Goal: Check status: Check status

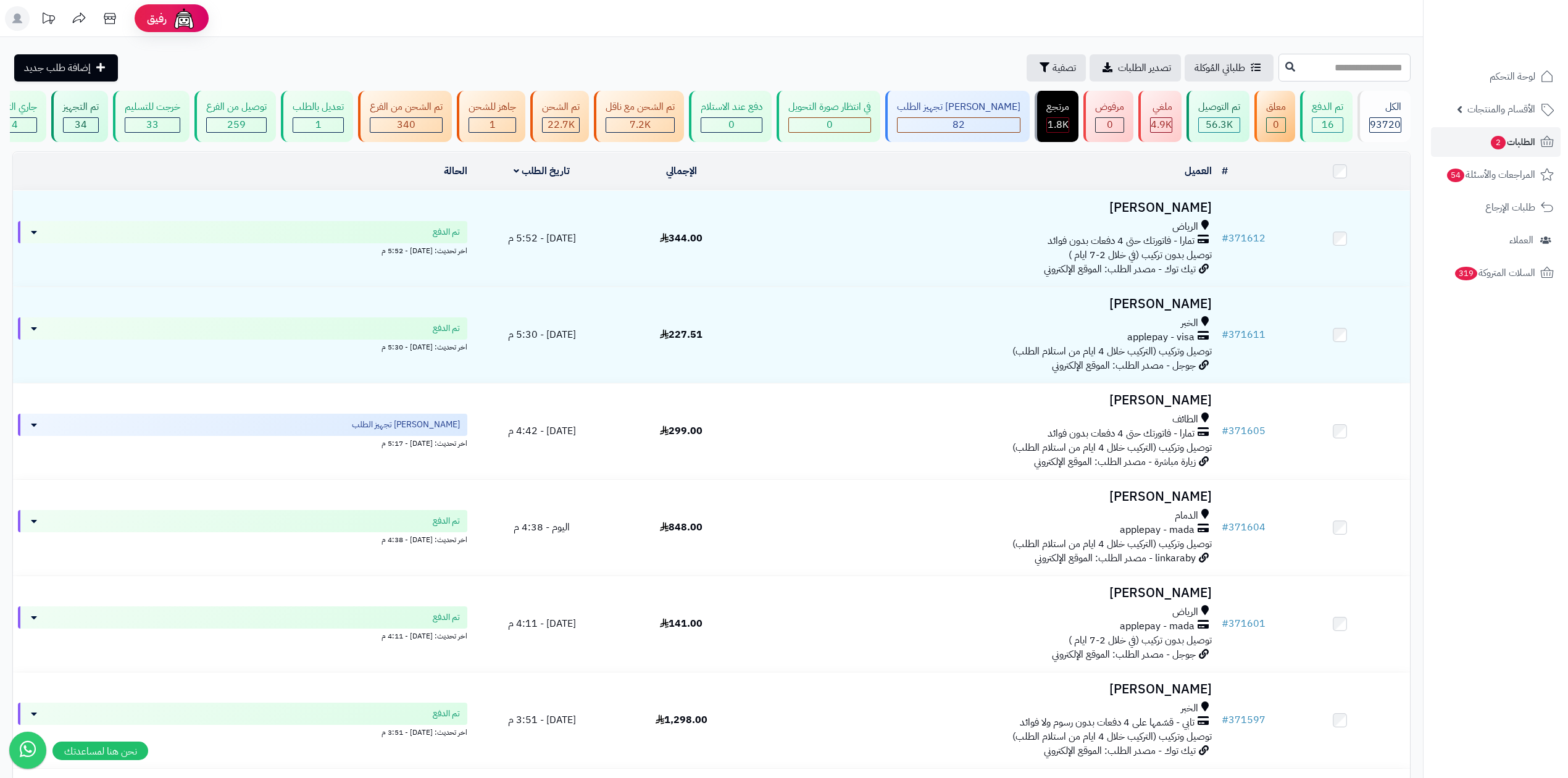
click at [1302, 73] on input "text" at bounding box center [1344, 67] width 132 height 28
paste input "******"
type input "******"
click at [1285, 68] on icon at bounding box center [1290, 66] width 10 height 10
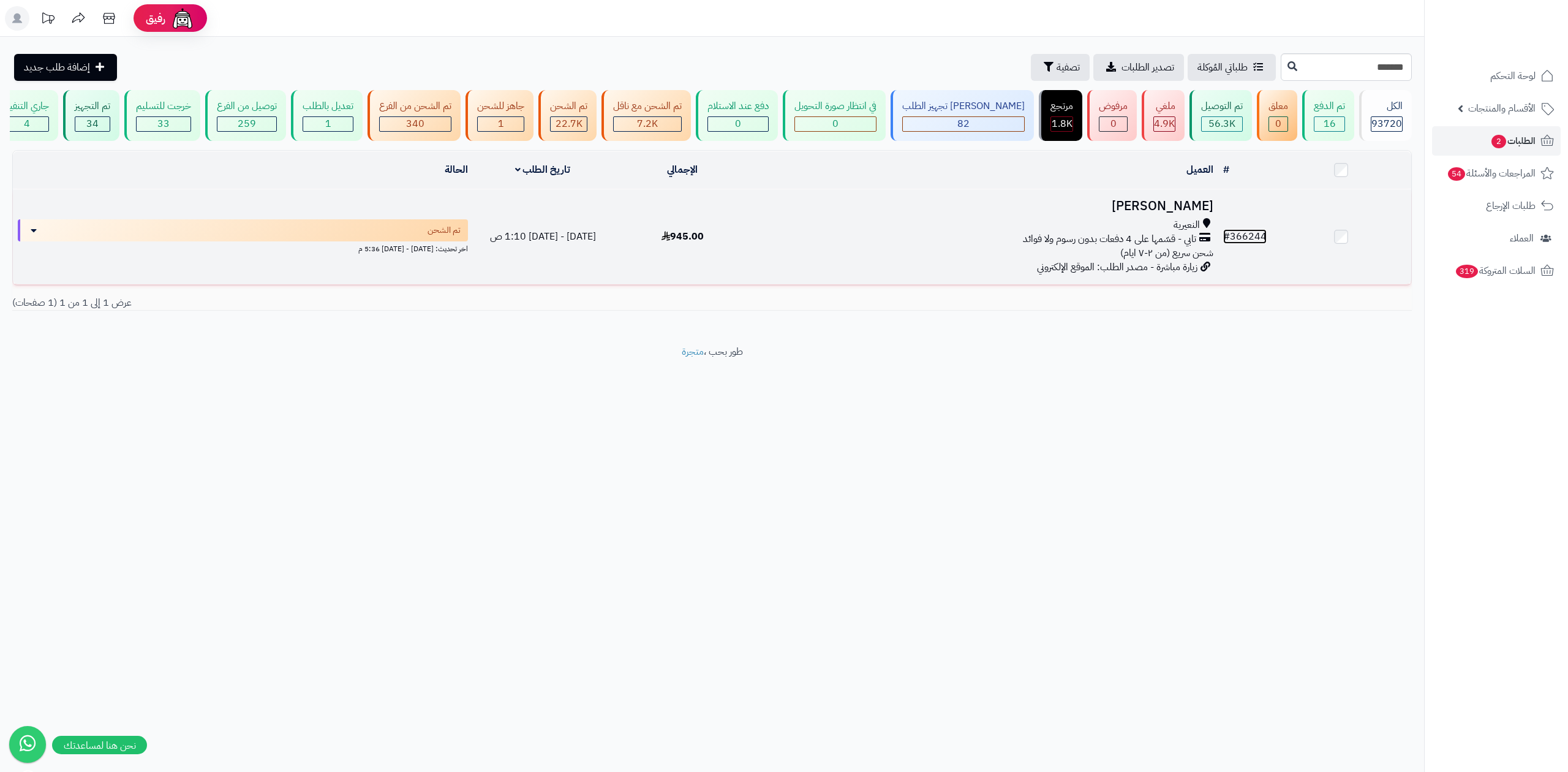
click at [1265, 239] on link "# 366244" at bounding box center [1245, 236] width 44 height 15
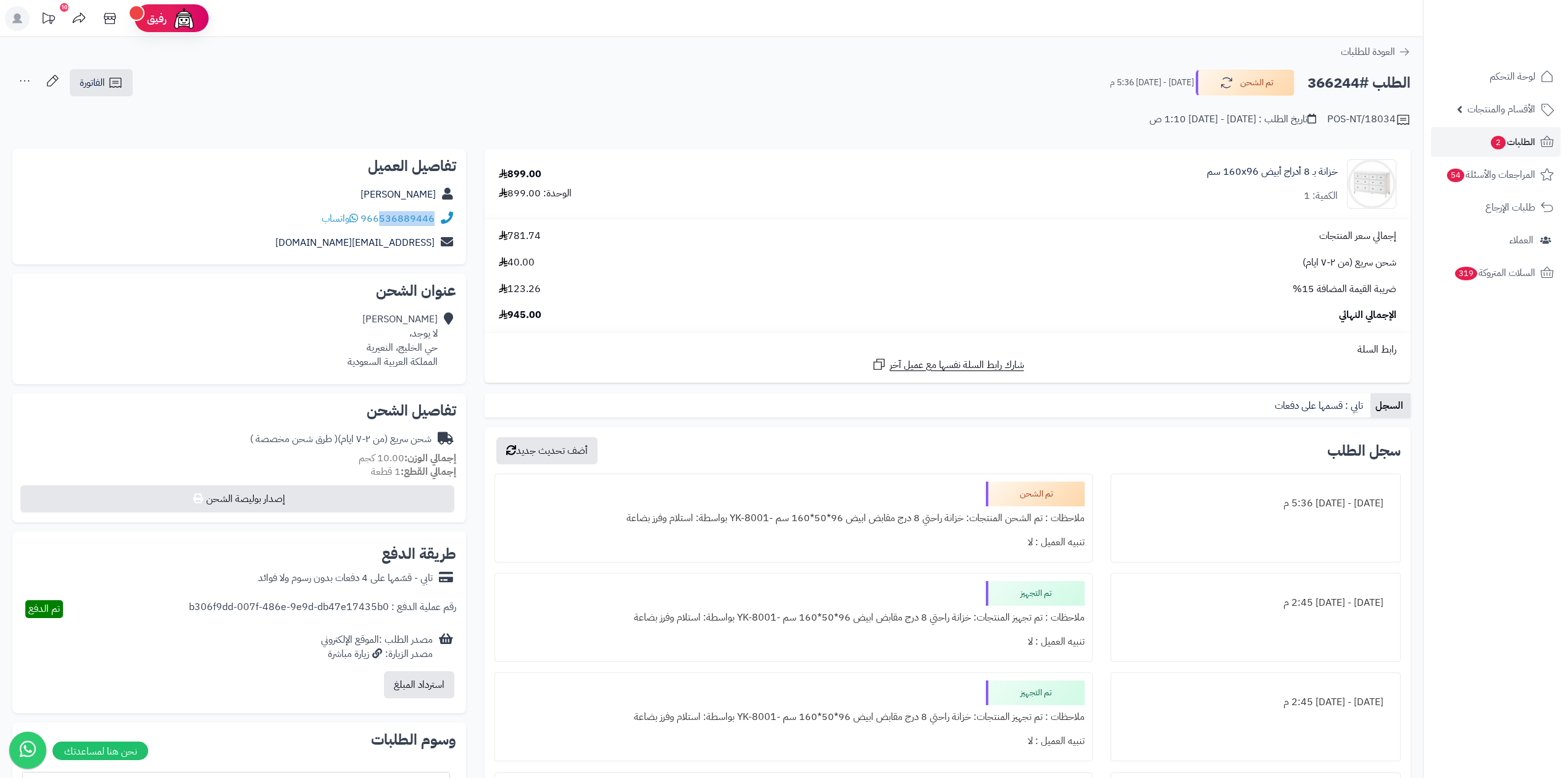
drag, startPoint x: 383, startPoint y: 227, endPoint x: 435, endPoint y: 229, distance: 52.0
click at [435, 229] on div "966536889446 واتساب" at bounding box center [239, 219] width 434 height 24
copy link "536889446"
click at [1322, 85] on h2 "الطلب #366244" at bounding box center [1359, 83] width 103 height 25
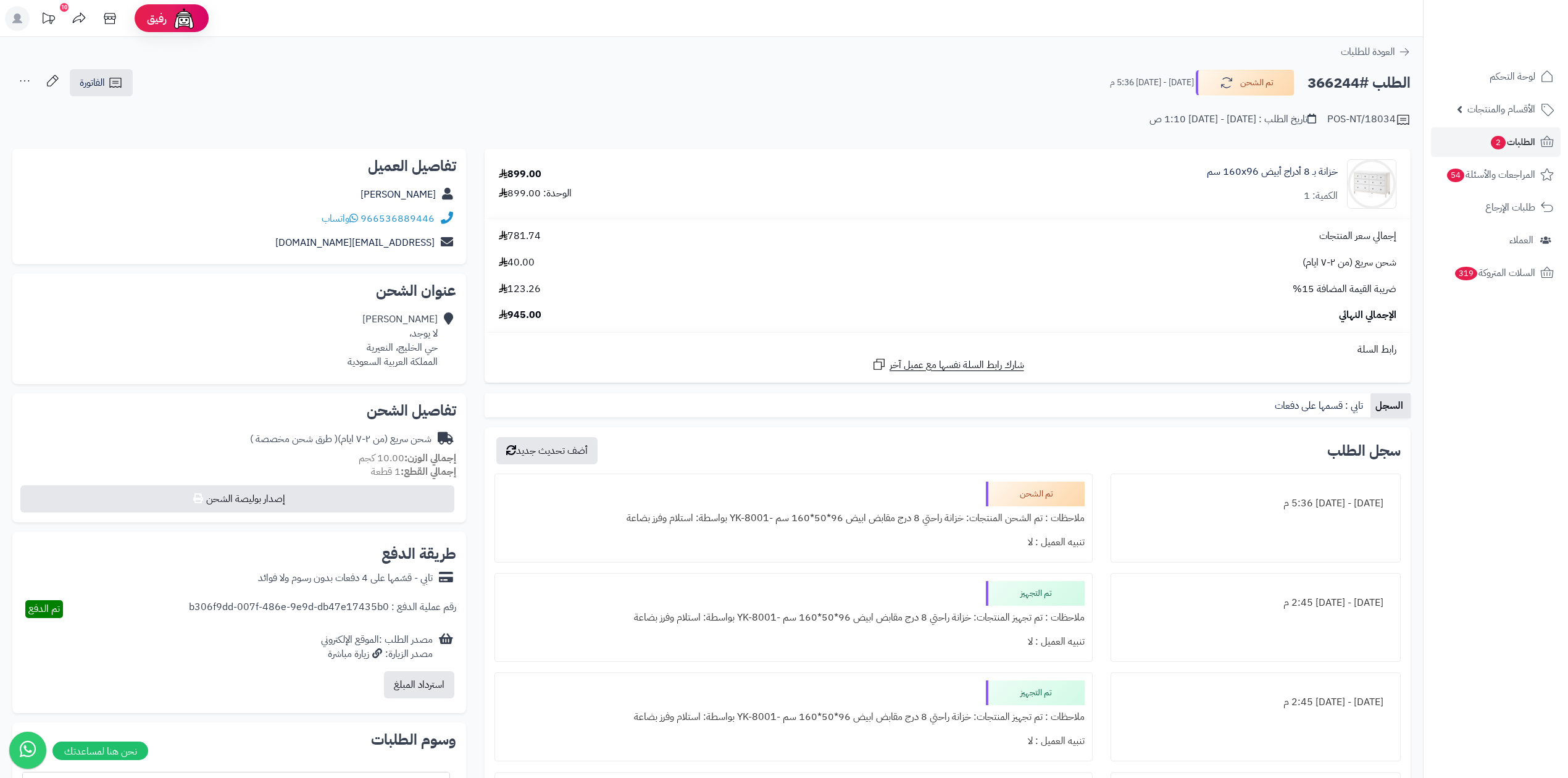
copy h2 "366244"
click at [1524, 134] on span "الطلبات 2" at bounding box center [1512, 141] width 45 height 17
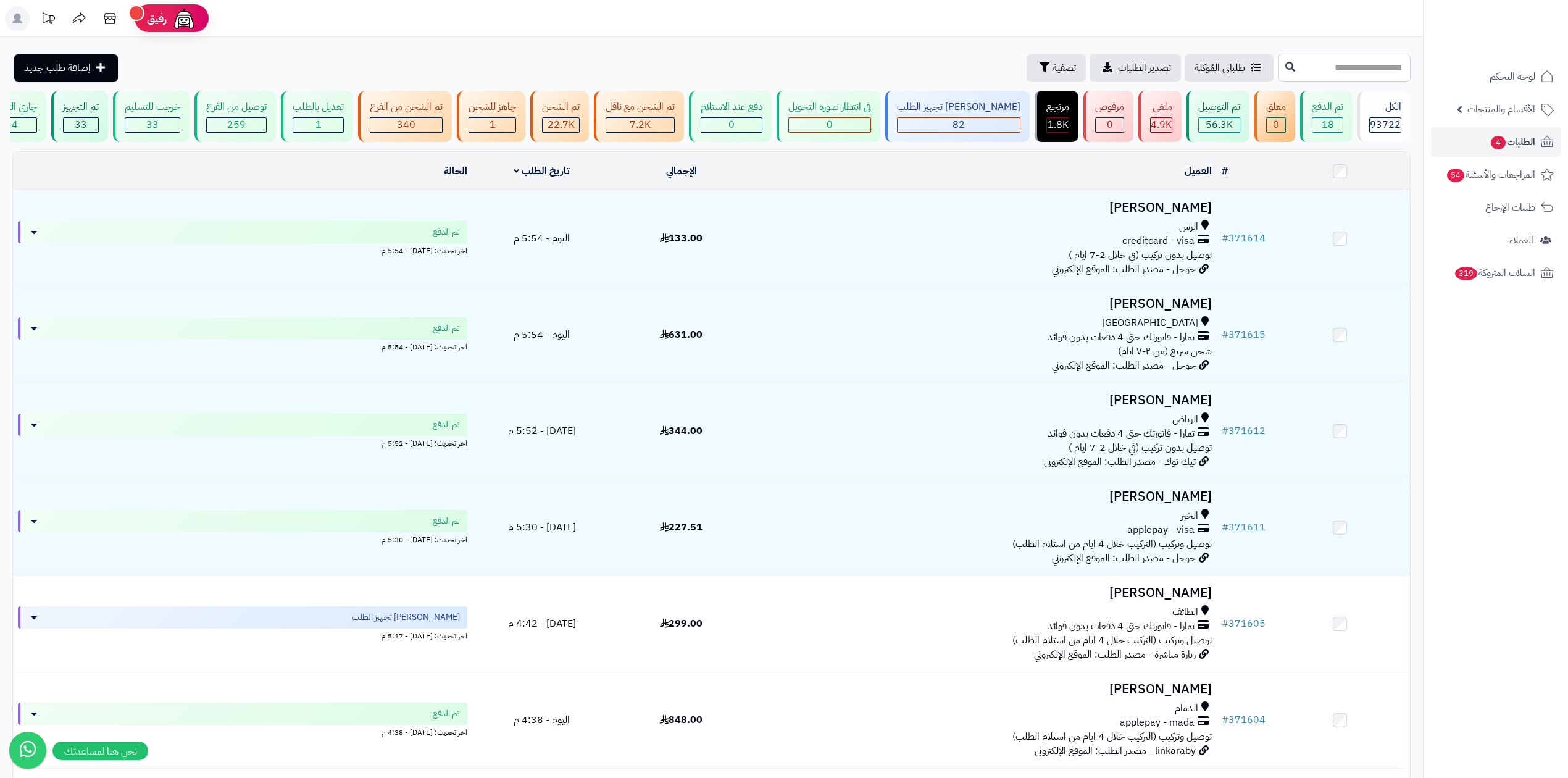
click at [1318, 71] on input "text" at bounding box center [1344, 67] width 132 height 28
paste input "******"
type input "******"
click at [1281, 73] on button at bounding box center [1290, 67] width 19 height 24
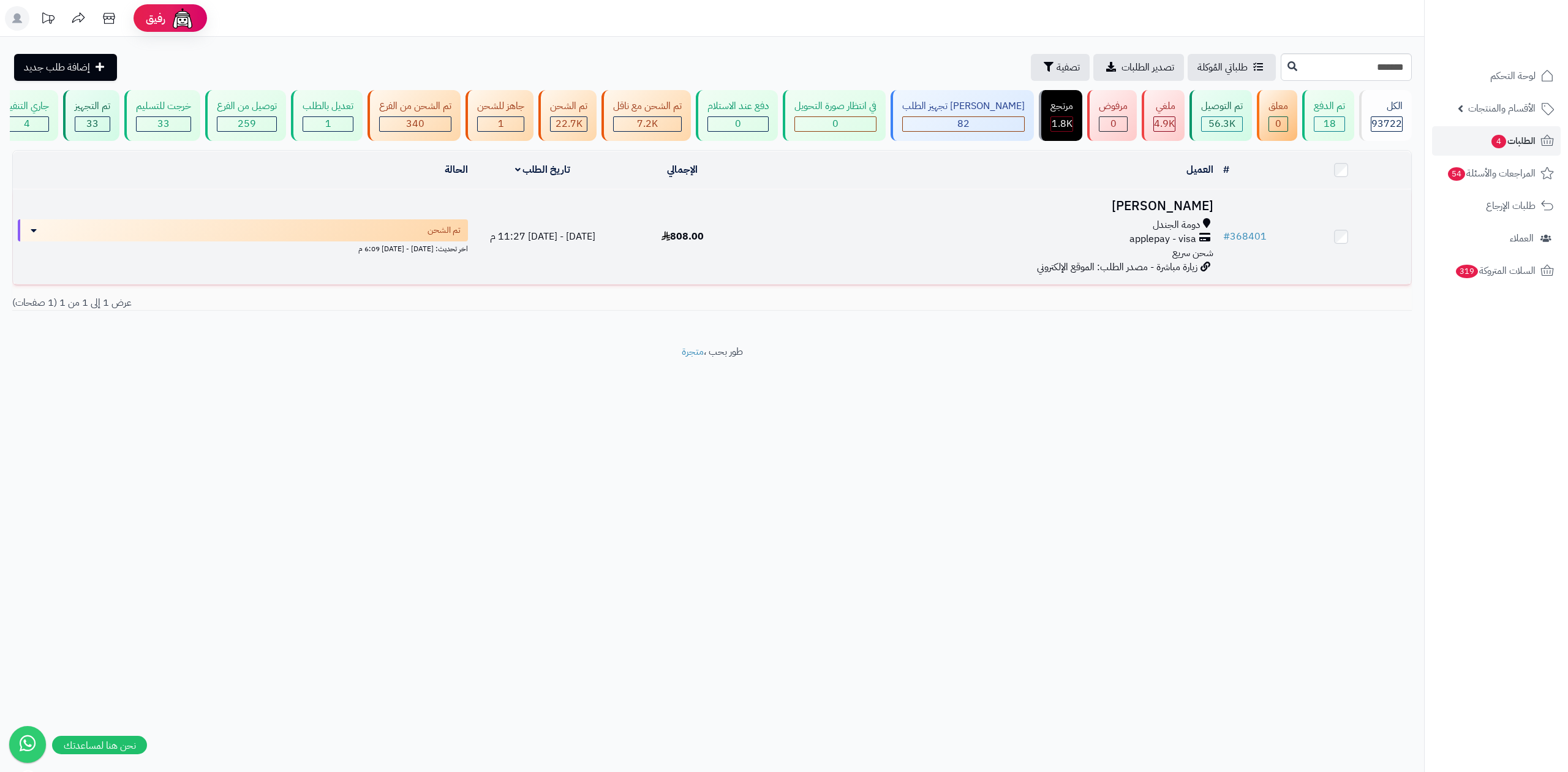
click at [1270, 228] on td "# 368401" at bounding box center [1245, 236] width 53 height 95
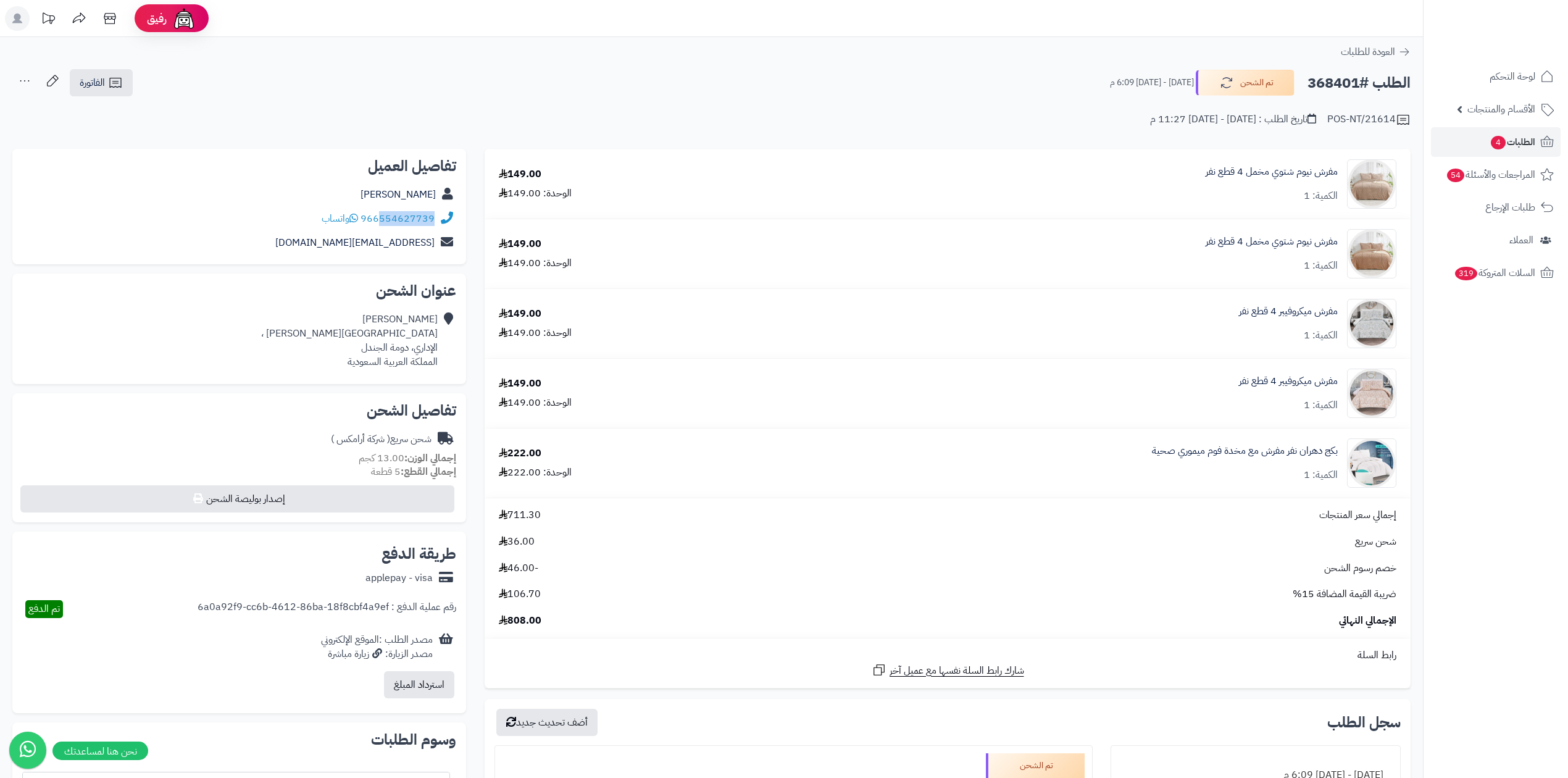
drag, startPoint x: 383, startPoint y: 227, endPoint x: 433, endPoint y: 226, distance: 50.0
click at [433, 226] on div "966554627739 واتساب" at bounding box center [239, 219] width 434 height 24
drag, startPoint x: 433, startPoint y: 226, endPoint x: 398, endPoint y: 220, distance: 35.5
copy link "554627739"
click at [1333, 89] on h2 "الطلب #368401" at bounding box center [1359, 83] width 103 height 25
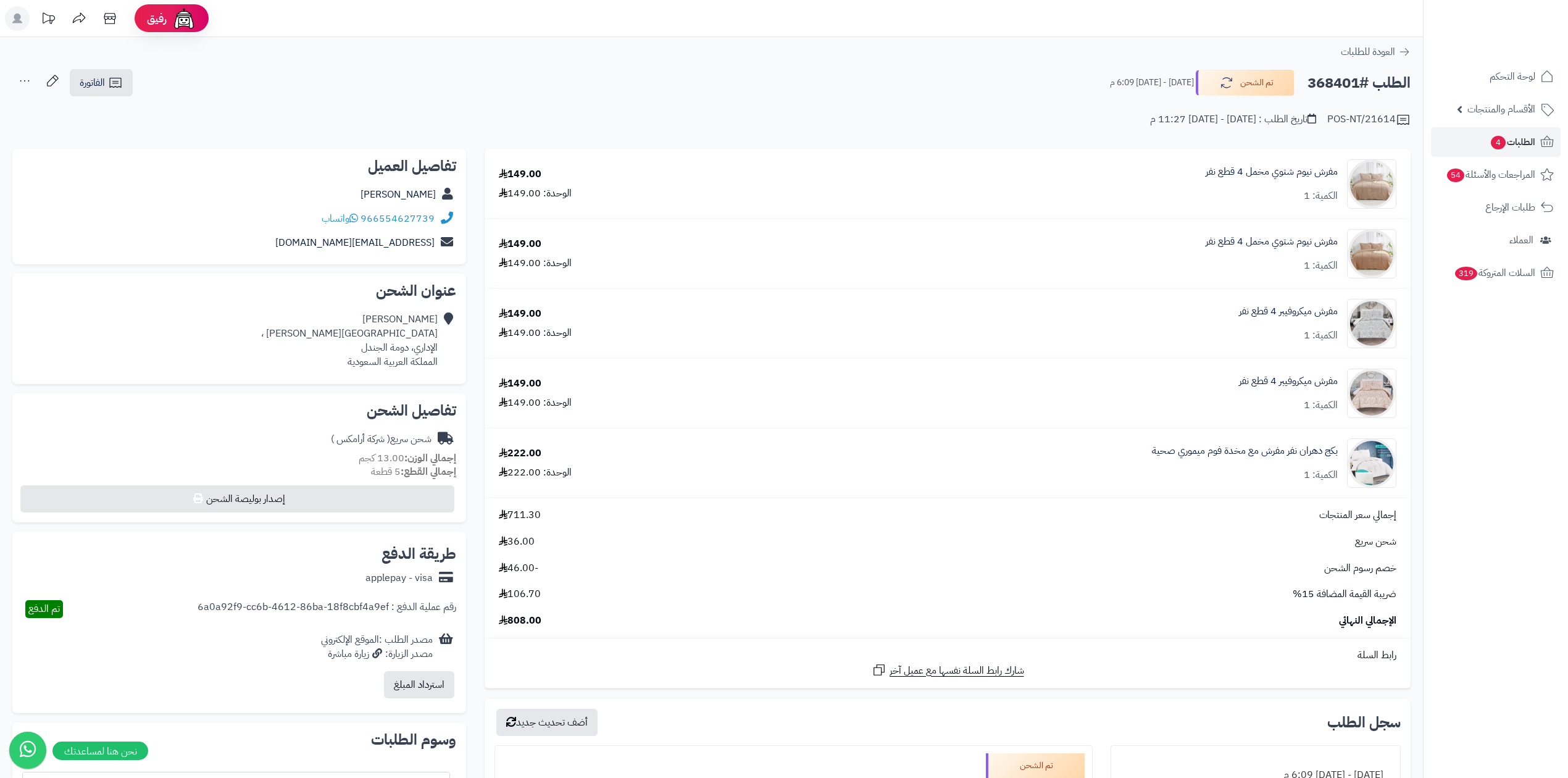
click at [1333, 89] on h2 "الطلب #368401" at bounding box center [1359, 83] width 103 height 25
copy h2 "368401"
